Goal: Information Seeking & Learning: Find specific page/section

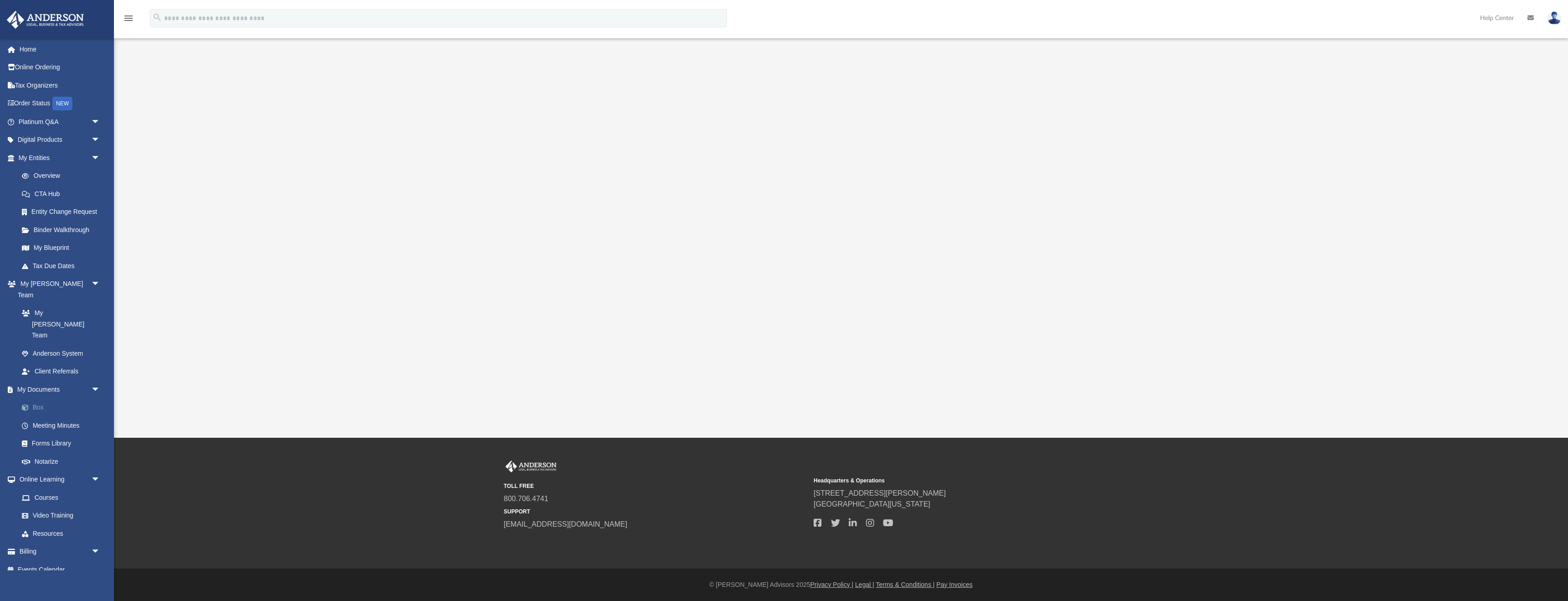
click at [70, 398] on link "Box" at bounding box center [63, 407] width 101 height 18
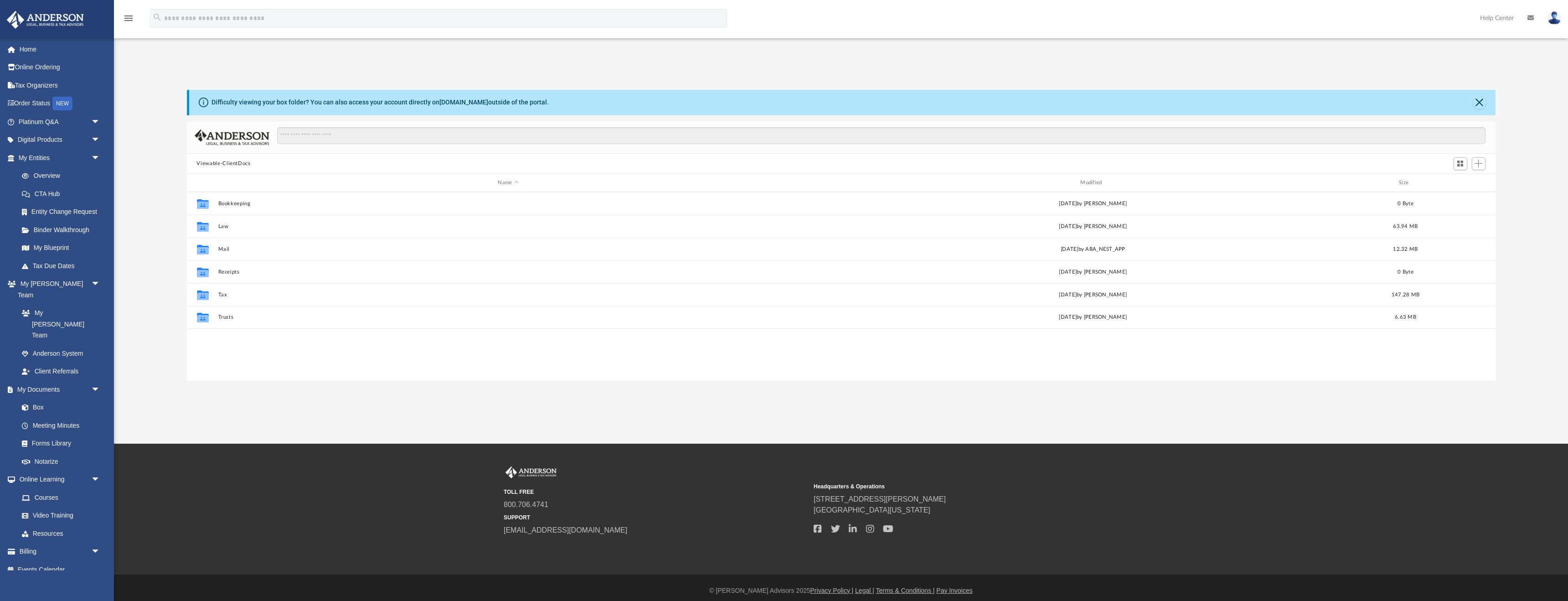
scroll to position [208, 1309]
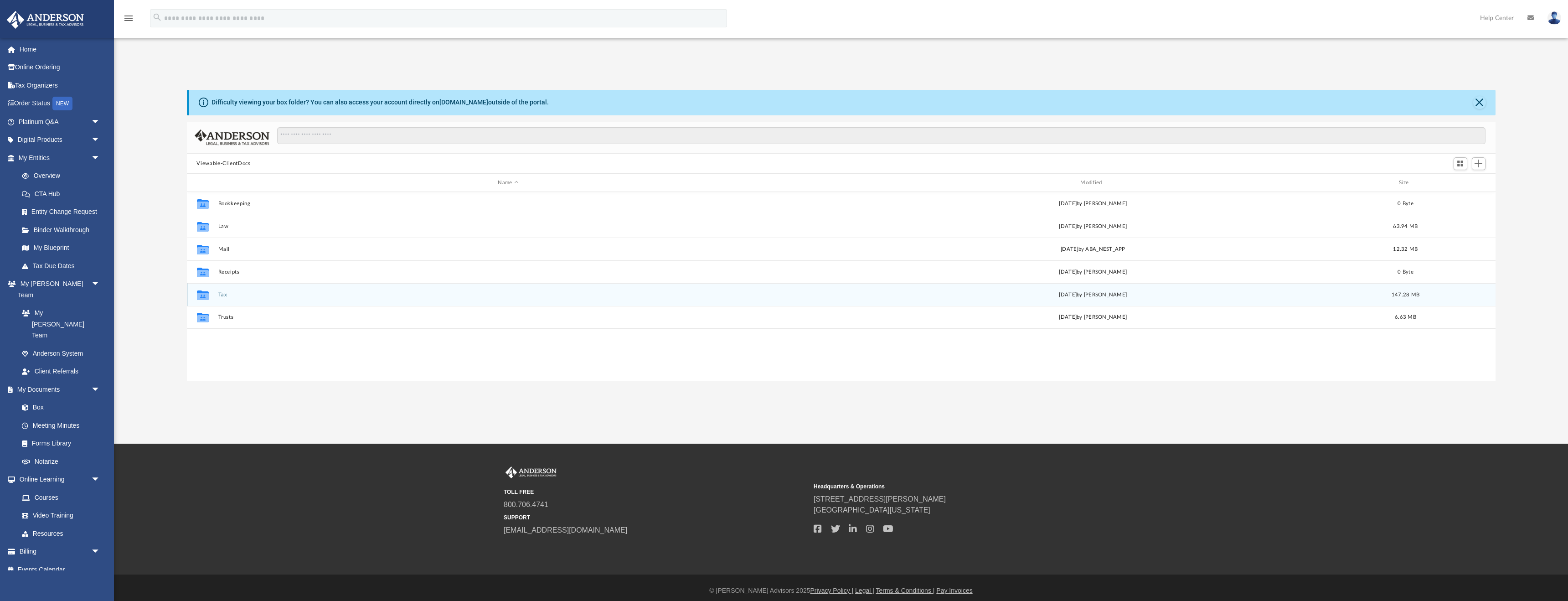
click at [430, 293] on button "Tax" at bounding box center [508, 295] width 581 height 6
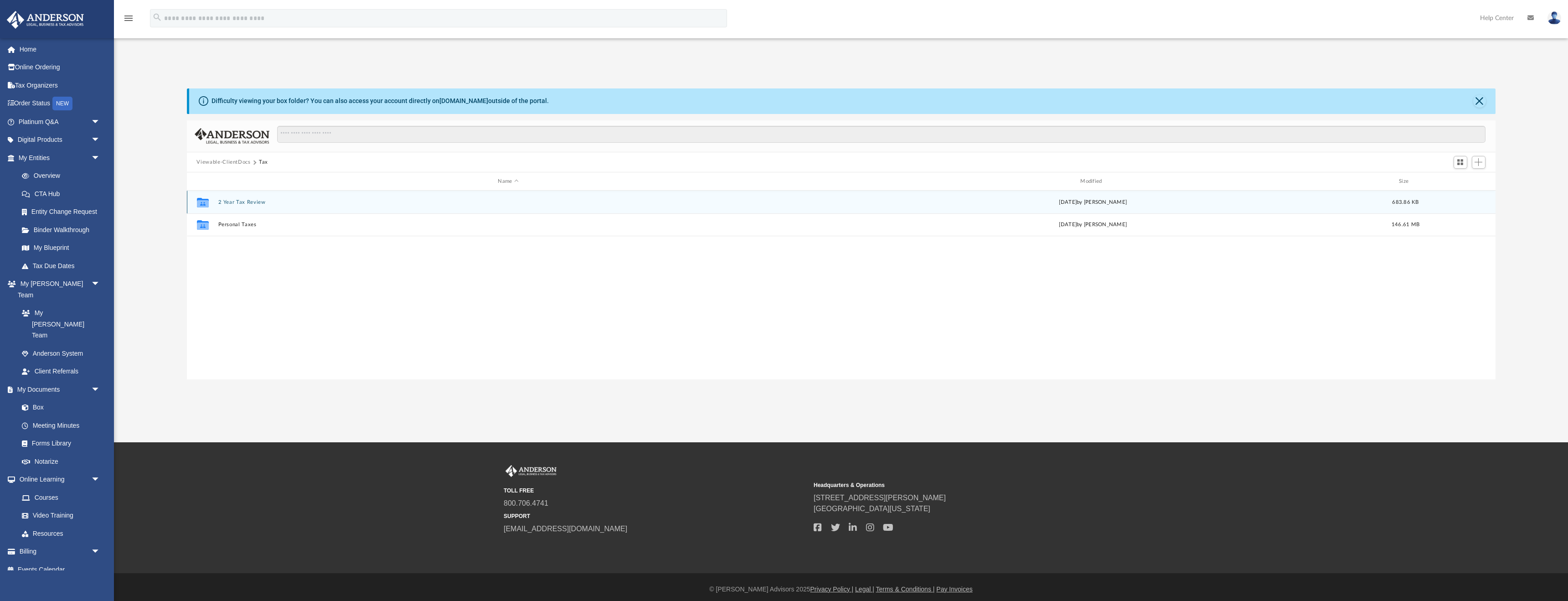
scroll to position [7, 0]
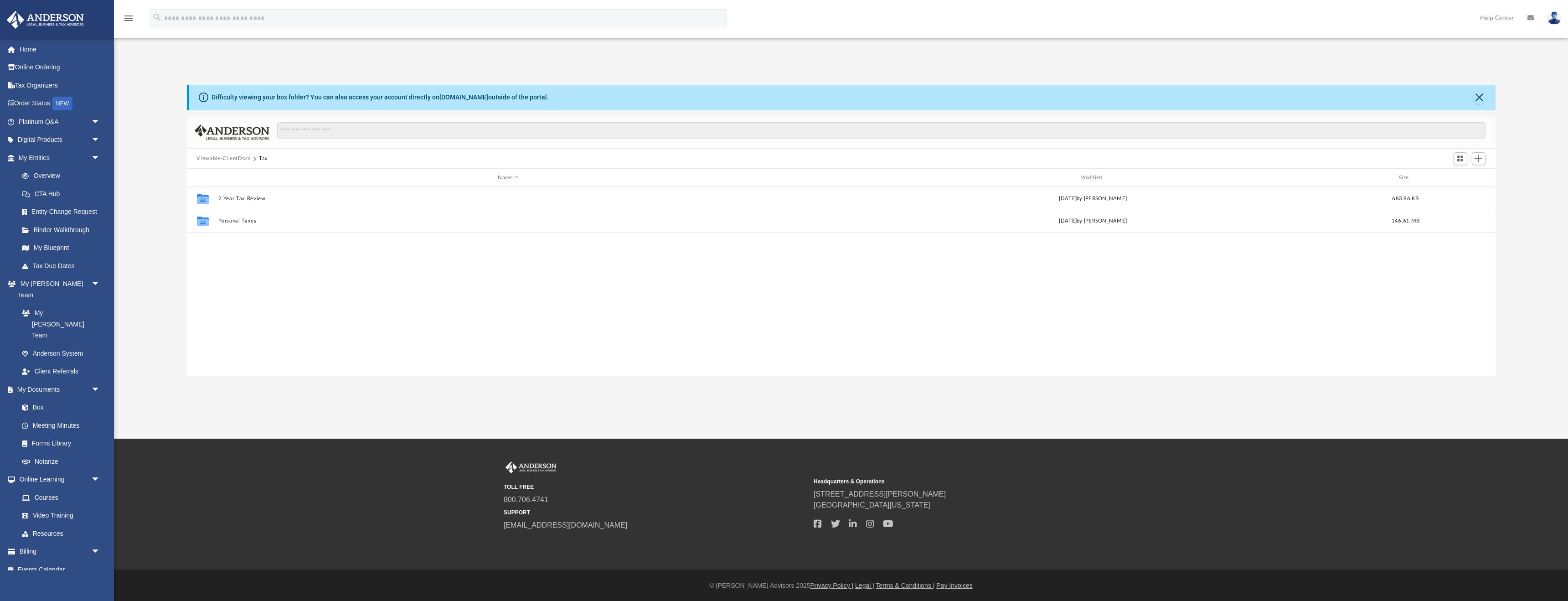
click at [233, 156] on button "Viewable-ClientDocs" at bounding box center [223, 158] width 54 height 8
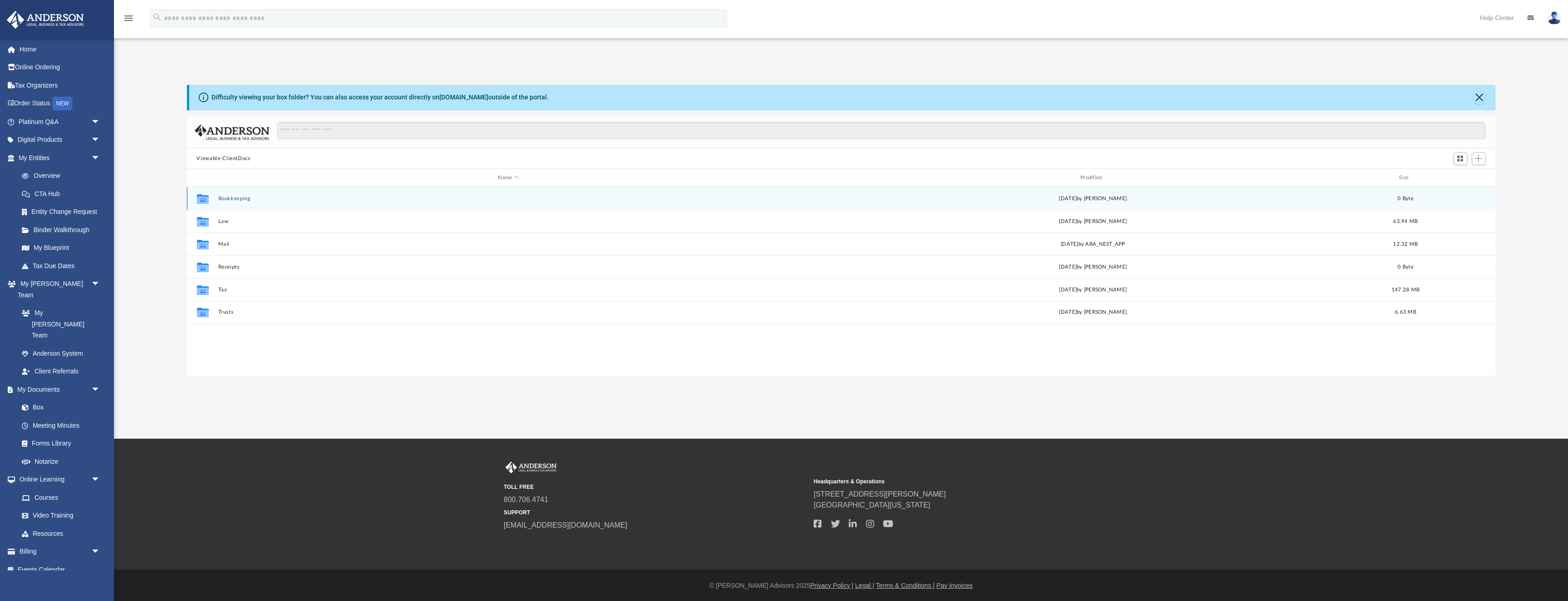
click at [250, 201] on button "Bookkeeping" at bounding box center [508, 199] width 581 height 6
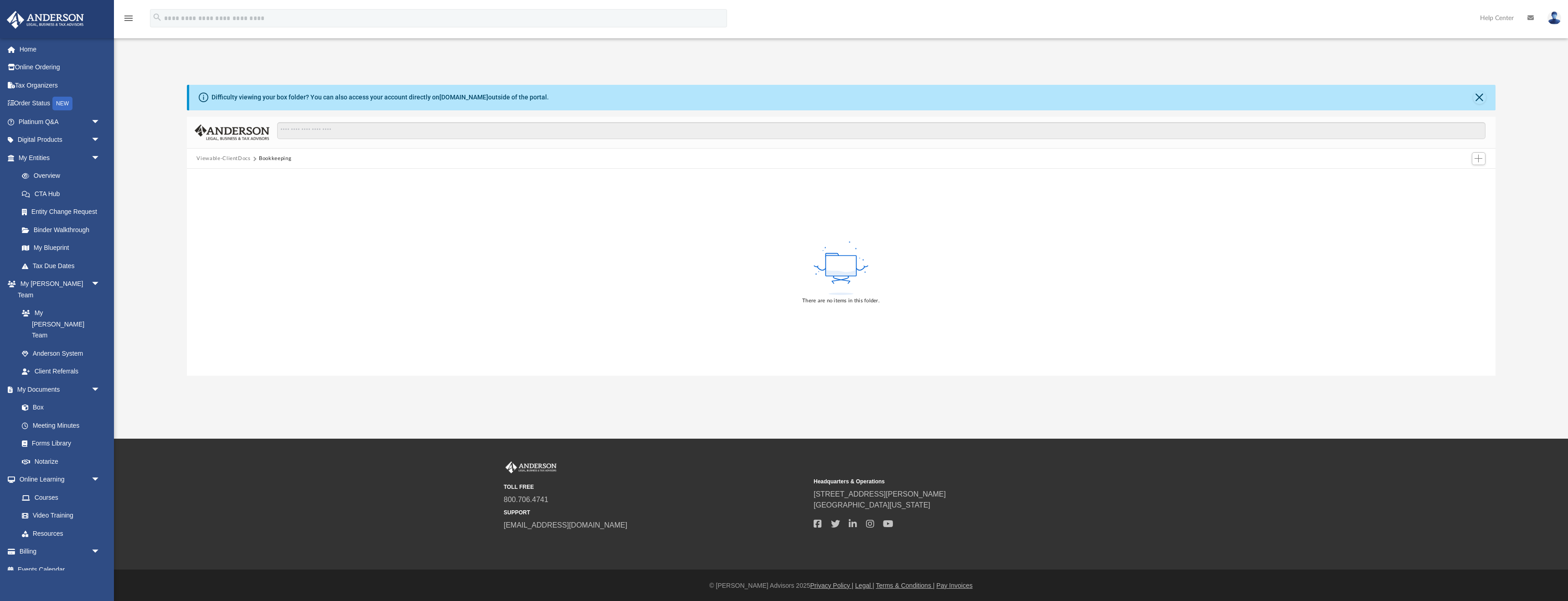
click at [225, 155] on button "Viewable-ClientDocs" at bounding box center [223, 158] width 54 height 8
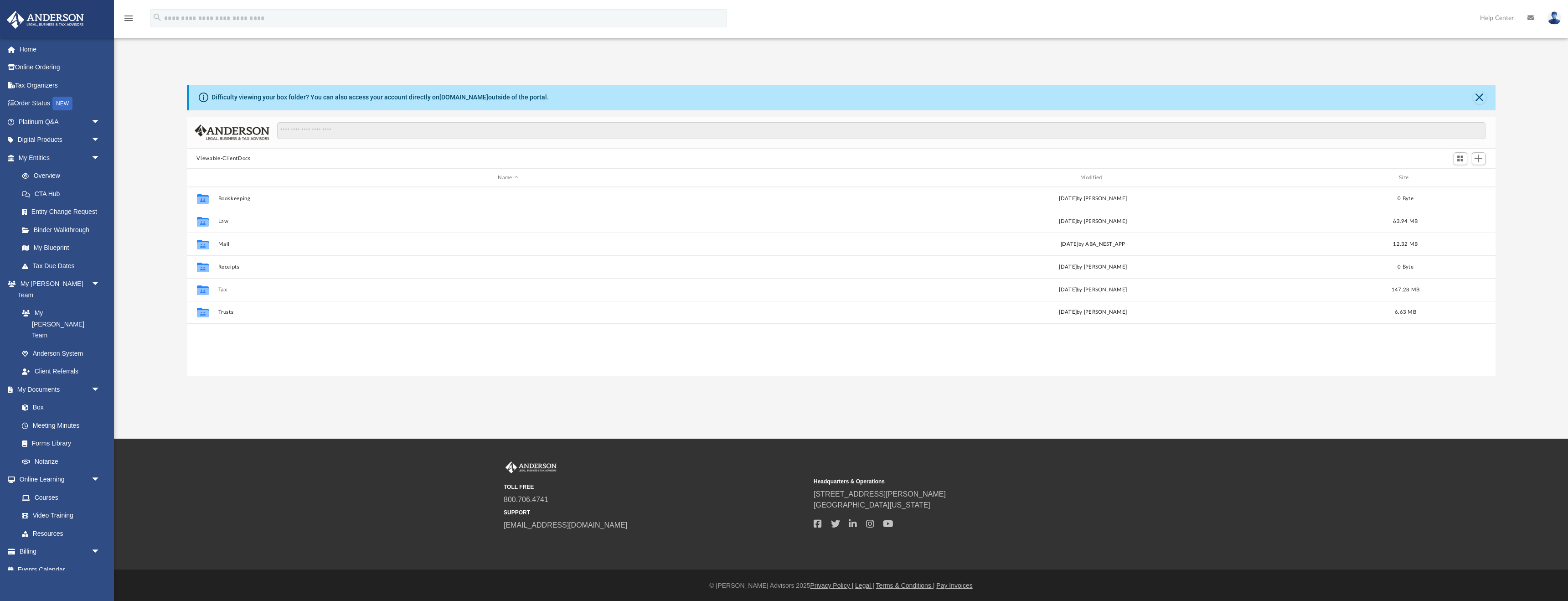
scroll to position [208, 1309]
click at [66, 268] on link "Tax Due Dates" at bounding box center [63, 266] width 101 height 18
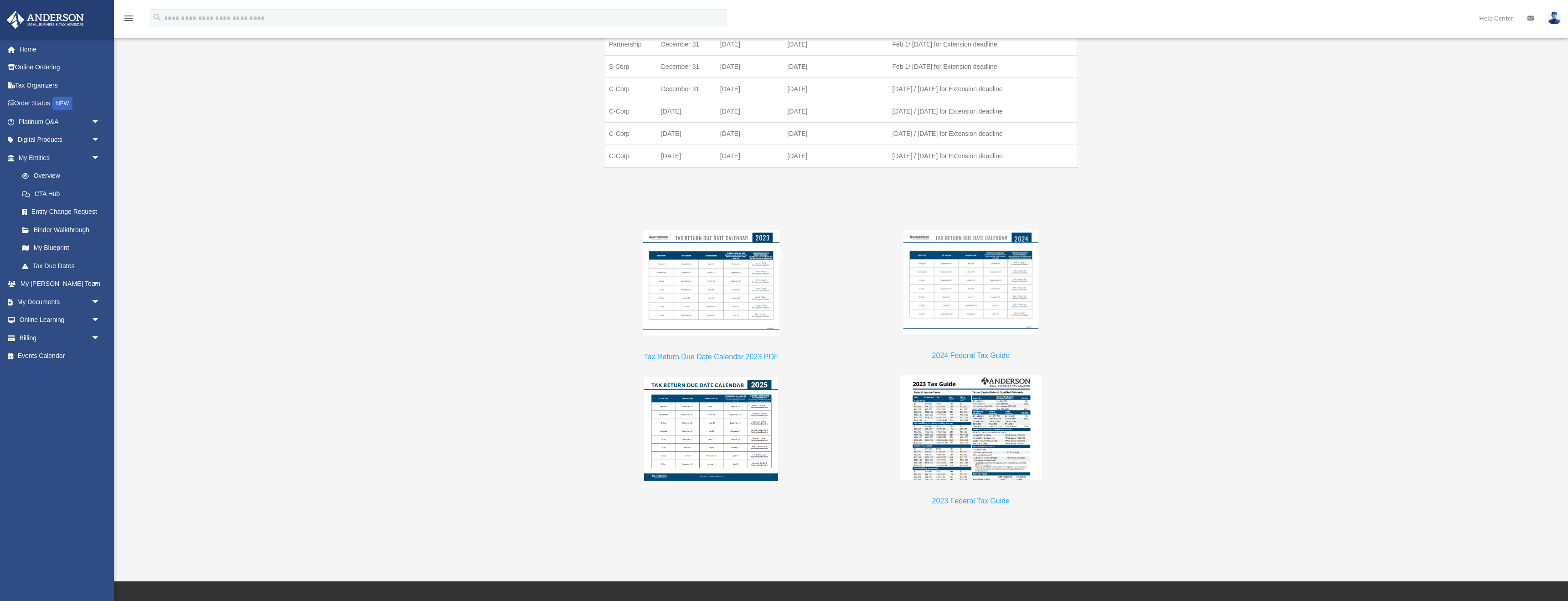
scroll to position [831, 0]
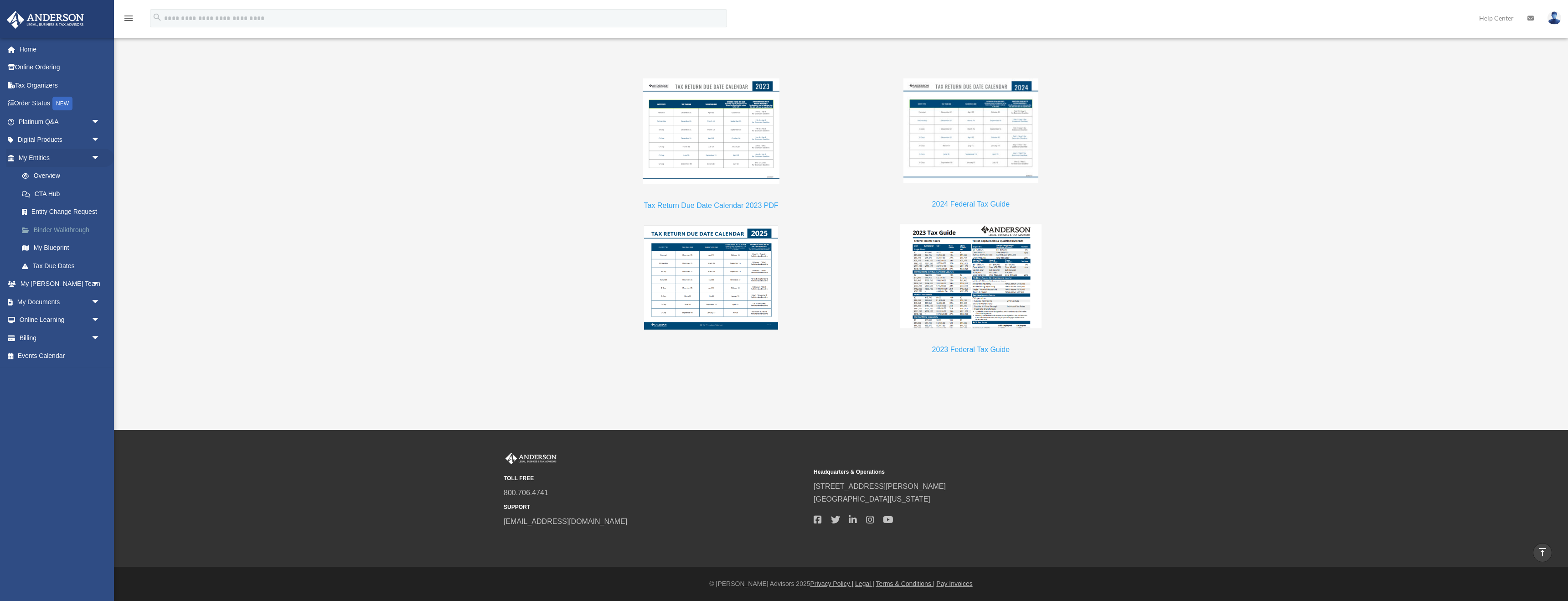
click at [37, 236] on link "Binder Walkthrough" at bounding box center [63, 230] width 101 height 18
